Goal: Use online tool/utility

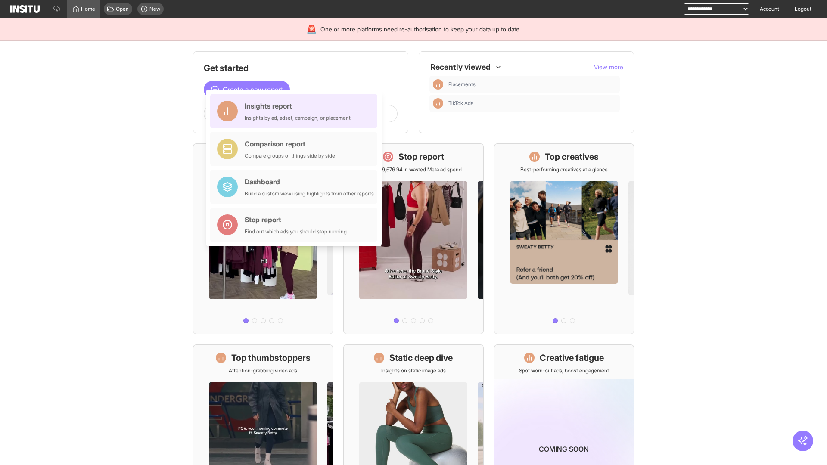
click at [296, 111] on div "Insights report Insights by ad, adset, campaign, or placement" at bounding box center [298, 111] width 106 height 21
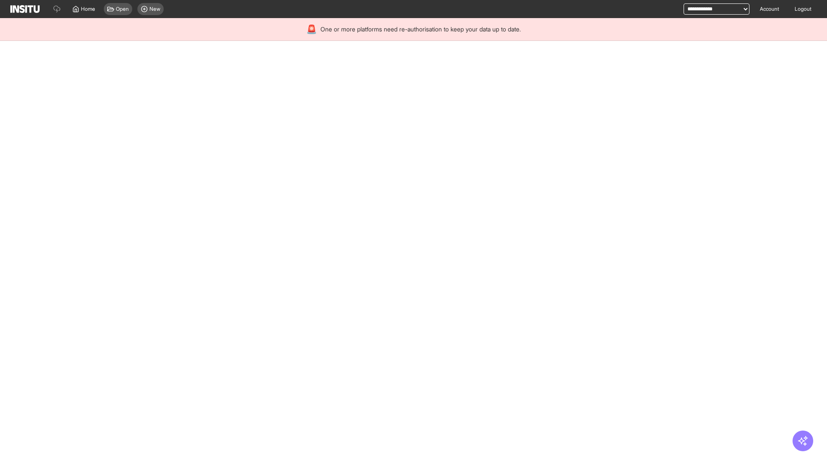
select select "**"
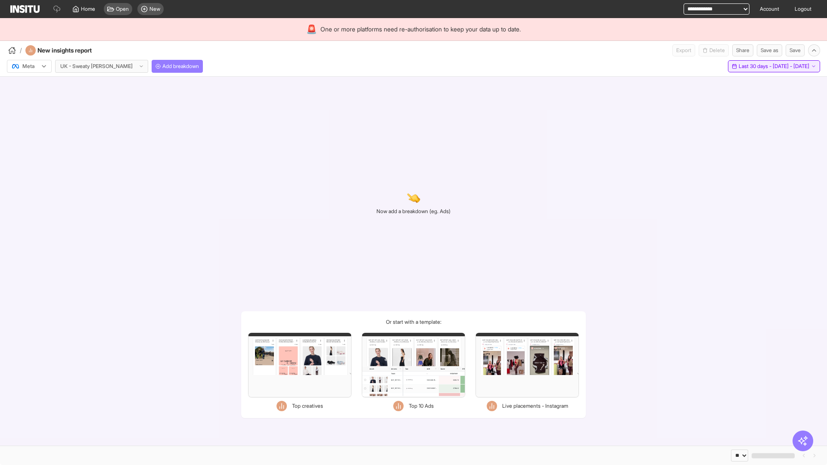
click at [754, 66] on span "Last 30 days - [DATE] - [DATE]" at bounding box center [773, 66] width 71 height 7
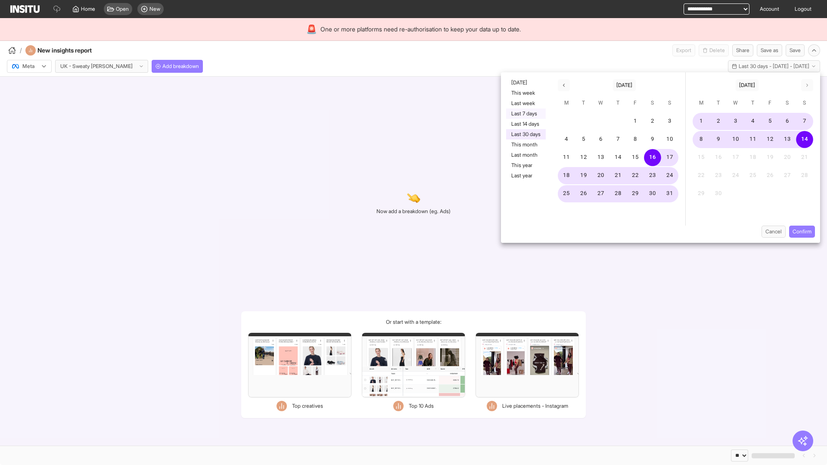
click at [525, 114] on button "Last 7 days" at bounding box center [526, 114] width 40 height 10
